Goal: Navigation & Orientation: Go to known website

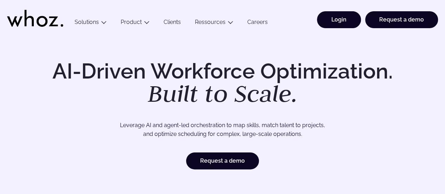
click at [331, 23] on link "Login" at bounding box center [339, 19] width 44 height 17
click at [358, 14] on link "Login" at bounding box center [339, 19] width 44 height 17
